Goal: Find specific page/section: Find specific page/section

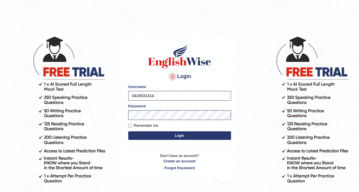
click at [146, 139] on button "Login" at bounding box center [179, 136] width 103 height 9
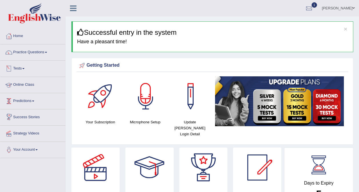
click at [26, 83] on link "Online Class" at bounding box center [32, 84] width 65 height 14
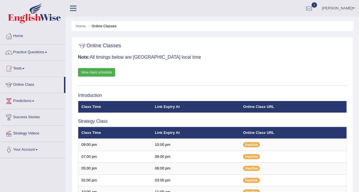
click at [93, 72] on link "View class schedule" at bounding box center [96, 72] width 37 height 9
